Goal: Check status: Check status

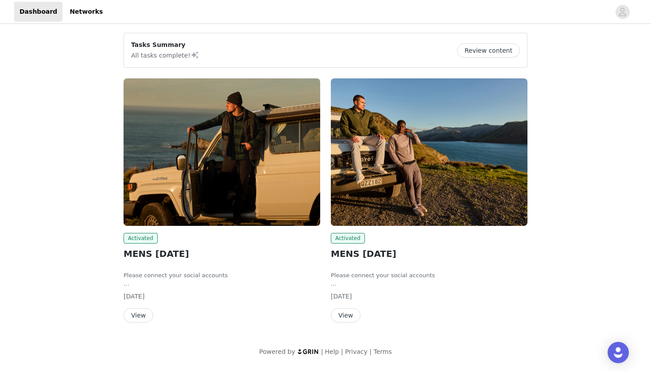
click at [144, 316] on button "View" at bounding box center [138, 315] width 30 height 14
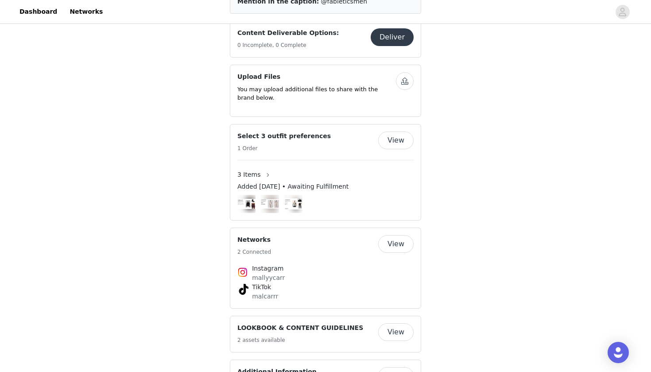
scroll to position [304, 0]
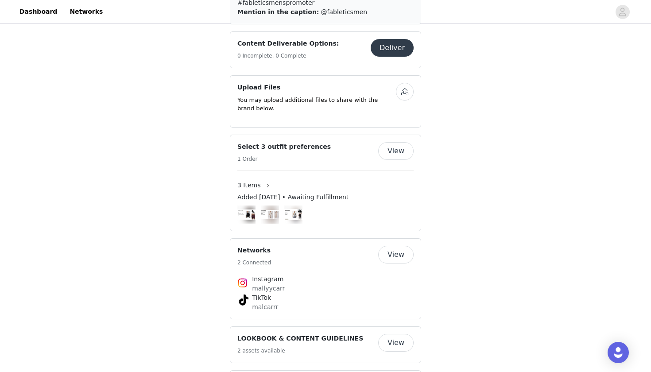
click at [386, 148] on button "View" at bounding box center [395, 151] width 35 height 18
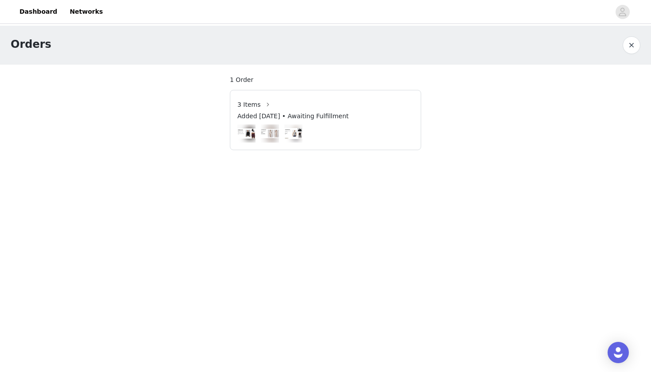
click at [252, 104] on span "3 Items" at bounding box center [248, 104] width 23 height 9
click at [320, 123] on div "Added [DATE] • Awaiting Fulfillment" at bounding box center [325, 118] width 176 height 13
click at [267, 103] on button "button" at bounding box center [268, 104] width 14 height 14
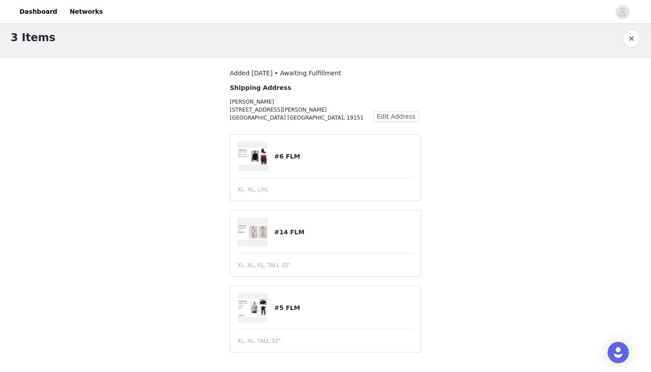
scroll to position [7, 0]
drag, startPoint x: 614, startPoint y: 1, endPoint x: 393, endPoint y: 25, distance: 222.2
click at [393, 25] on div "3 Items" at bounding box center [325, 38] width 651 height 39
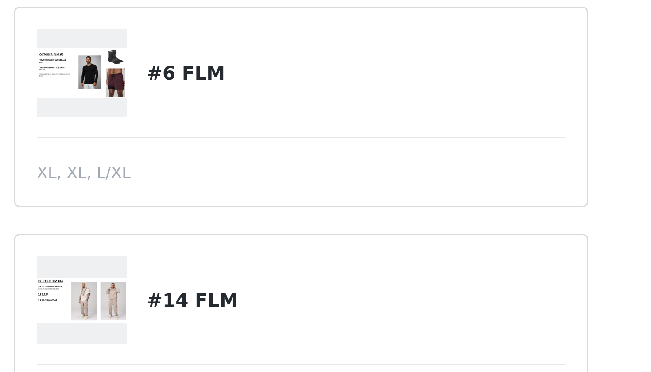
drag, startPoint x: 85, startPoint y: 52, endPoint x: 85, endPoint y: 47, distance: 5.3
click at [230, 139] on article "#6 FLM XL, XL, L/XL" at bounding box center [325, 172] width 191 height 67
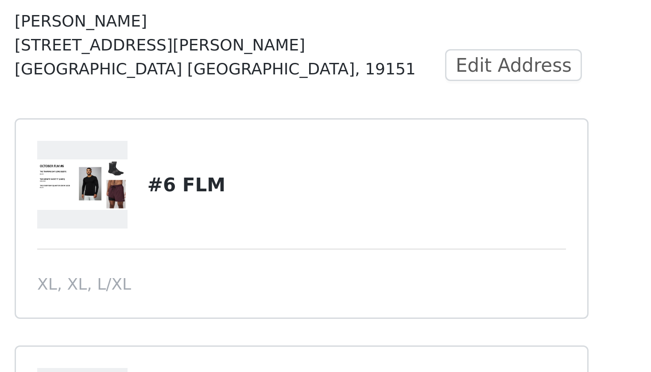
scroll to position [0, 0]
